Goal: Navigation & Orientation: Find specific page/section

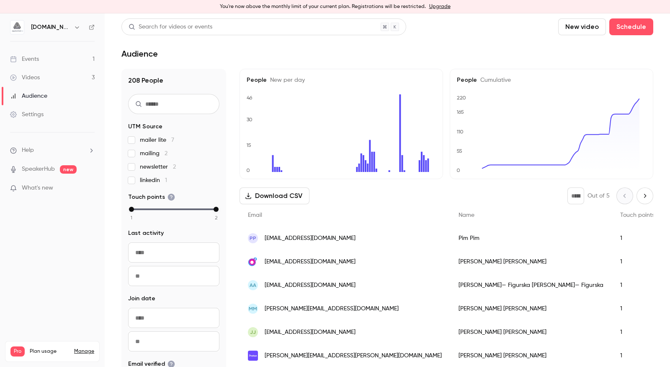
click at [50, 55] on link "Events 1" at bounding box center [52, 59] width 105 height 18
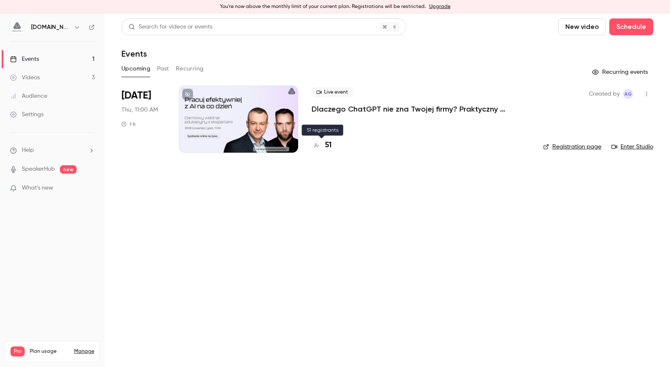
click at [326, 146] on h4 "51" at bounding box center [328, 145] width 7 height 11
